Goal: Find specific page/section: Find specific page/section

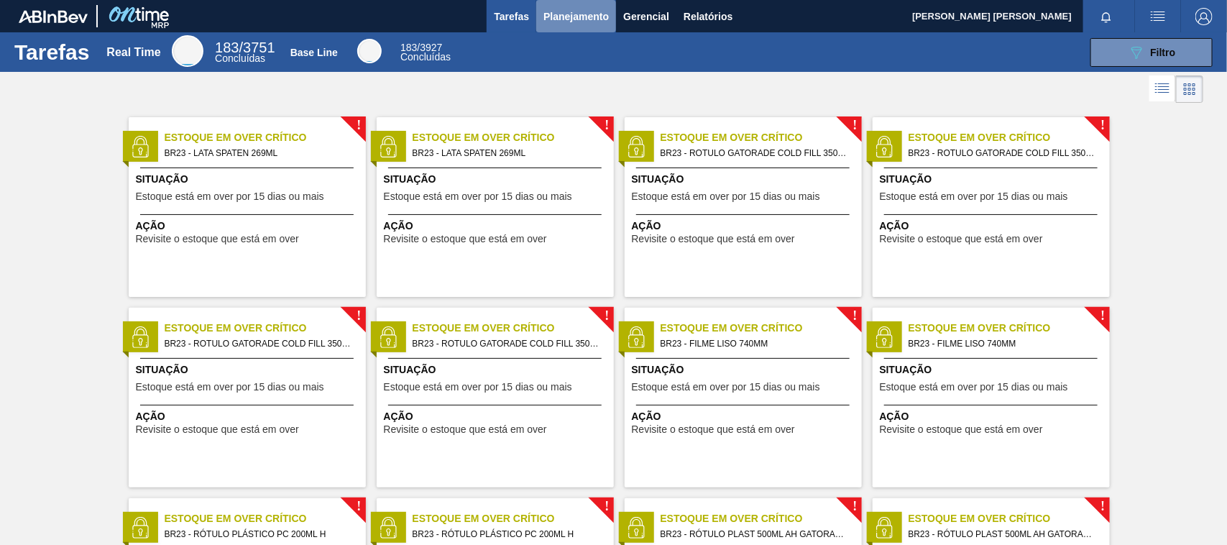
click at [584, 13] on span "Planejamento" at bounding box center [575, 16] width 65 height 17
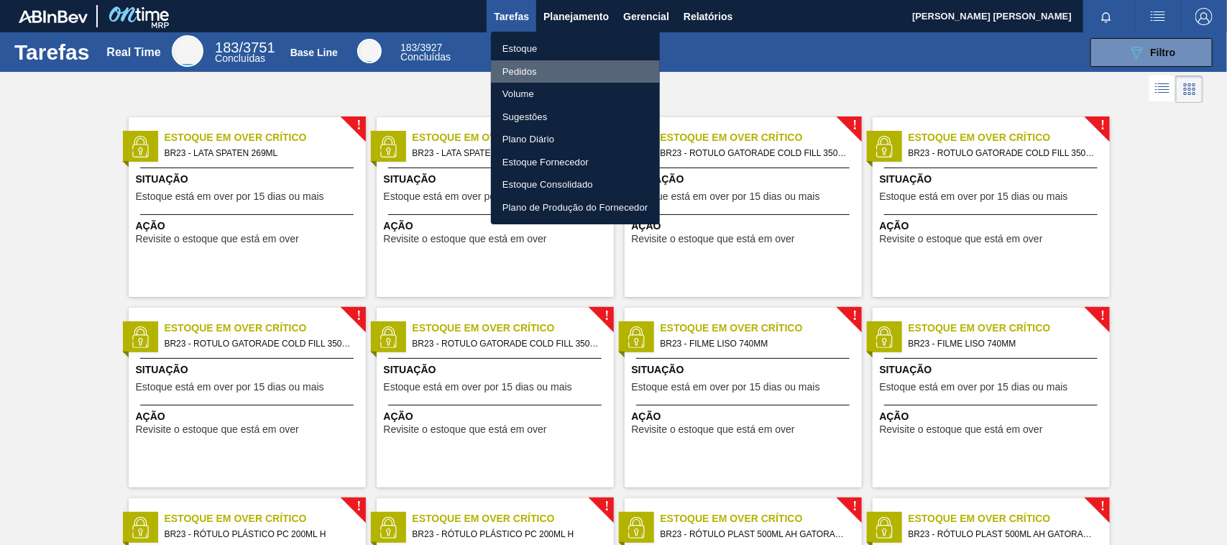
click at [534, 69] on li "Pedidos" at bounding box center [575, 71] width 169 height 23
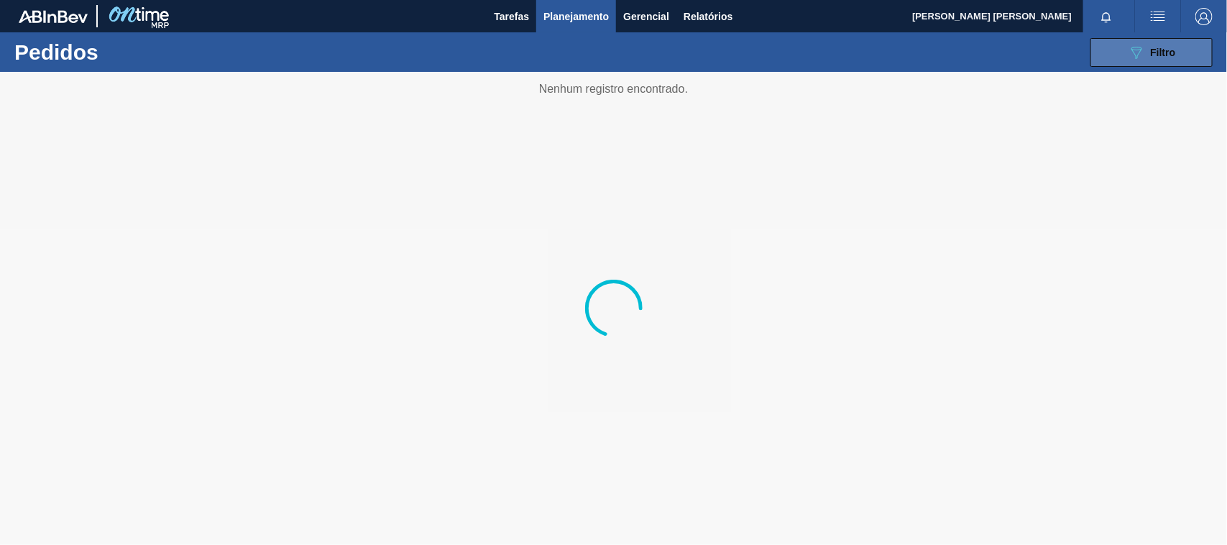
click at [1158, 40] on button "089F7B8B-B2A5-4AFE-B5C0-19BA573D28AC Filtro" at bounding box center [1151, 52] width 122 height 29
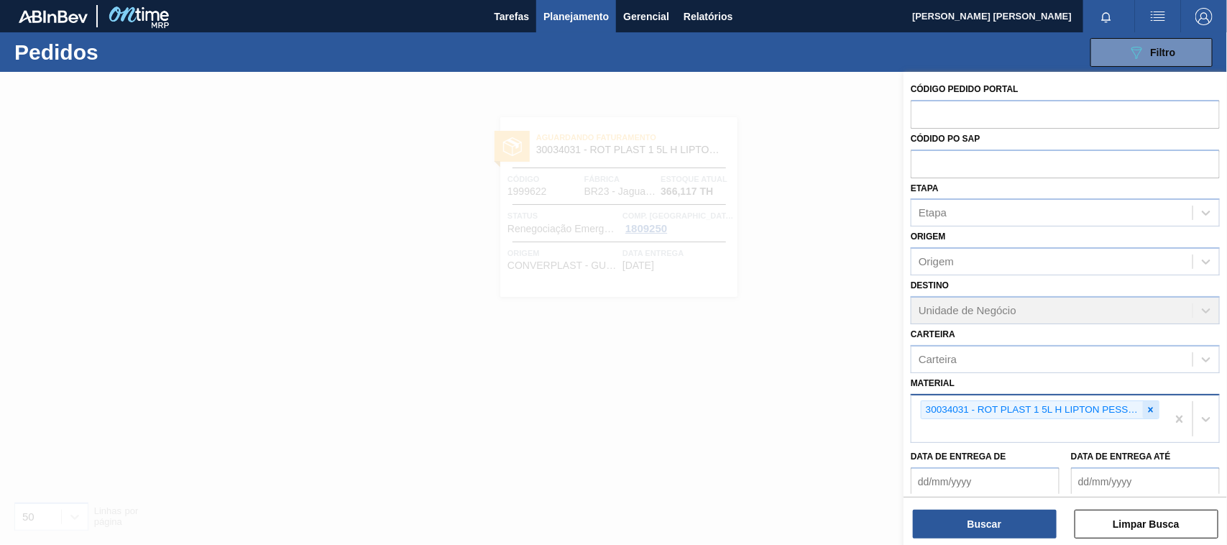
click at [1148, 405] on icon at bounding box center [1151, 410] width 10 height 10
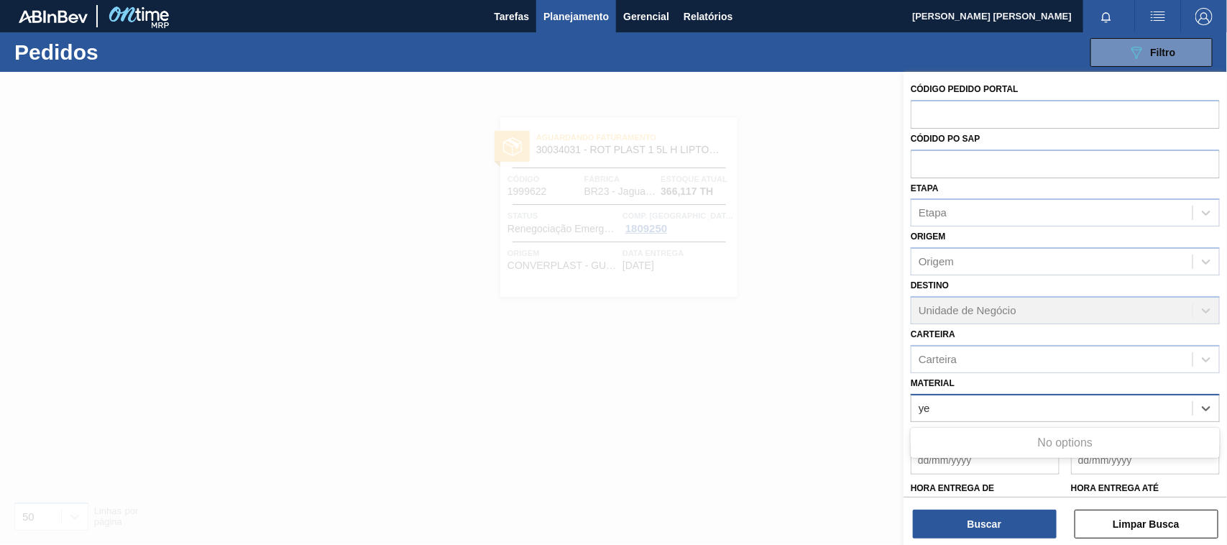
type input "y"
type input "s"
